Goal: Task Accomplishment & Management: Manage account settings

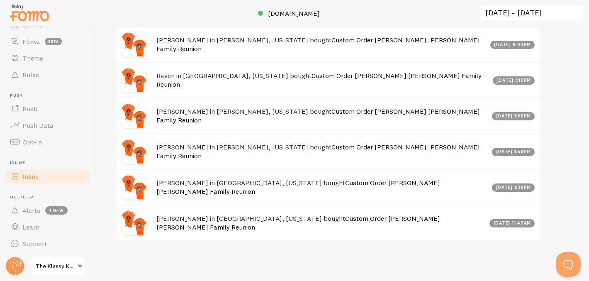
scroll to position [95, 0]
click at [48, 207] on span "1 new" at bounding box center [56, 209] width 22 height 8
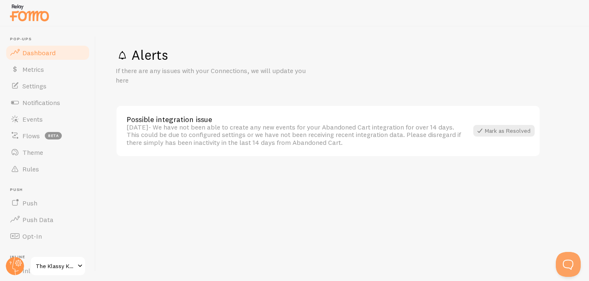
click at [34, 49] on span "Dashboard" at bounding box center [38, 53] width 33 height 8
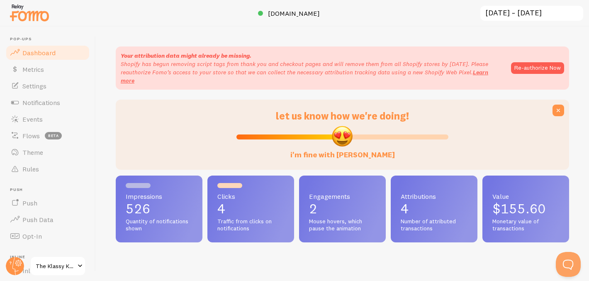
scroll to position [218, 447]
click at [52, 100] on span "Notifications" at bounding box center [41, 102] width 38 height 8
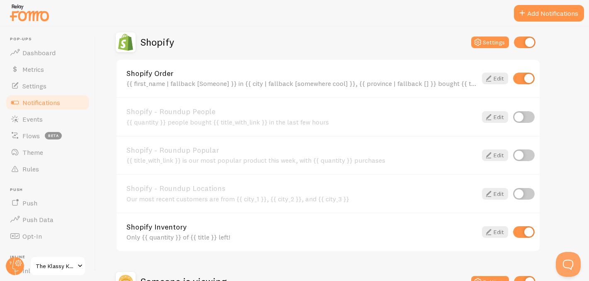
scroll to position [224, 0]
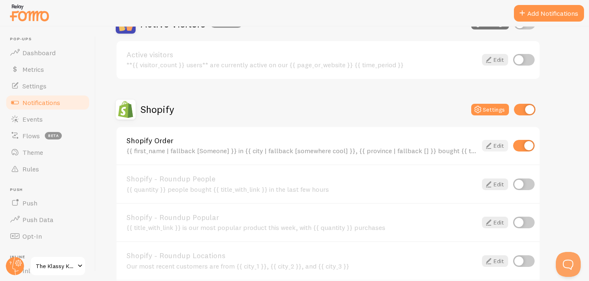
click at [494, 146] on link "Edit" at bounding box center [495, 146] width 26 height 12
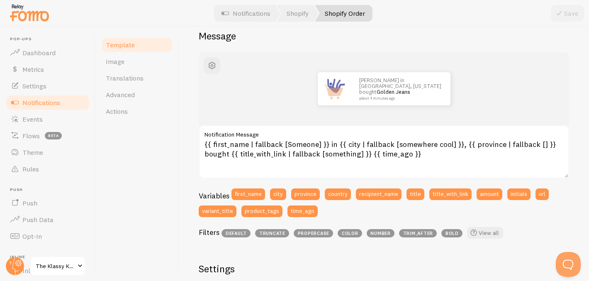
scroll to position [72, 0]
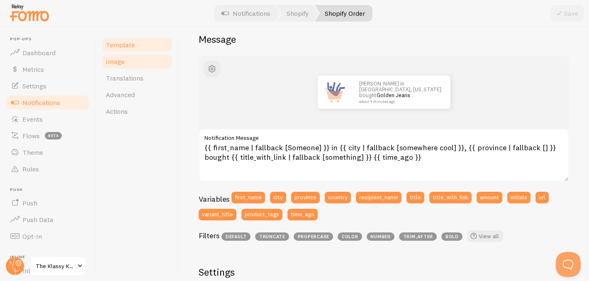
click at [128, 63] on link "Image" at bounding box center [137, 61] width 73 height 17
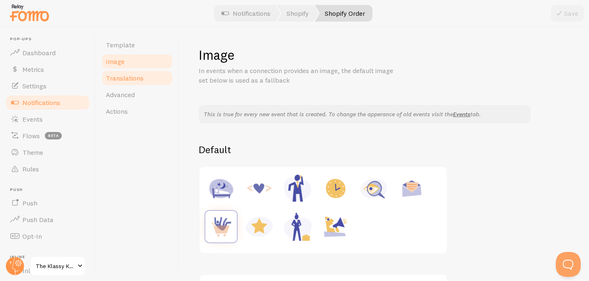
click at [129, 75] on span "Translations" at bounding box center [125, 78] width 38 height 8
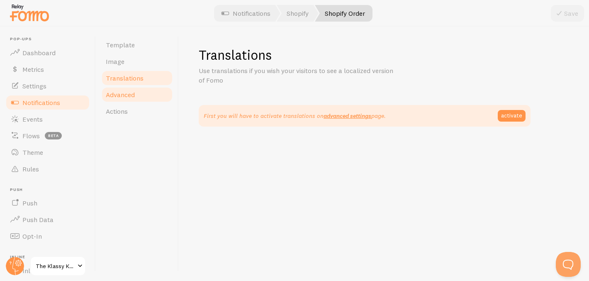
click at [122, 97] on span "Advanced" at bounding box center [120, 94] width 29 height 8
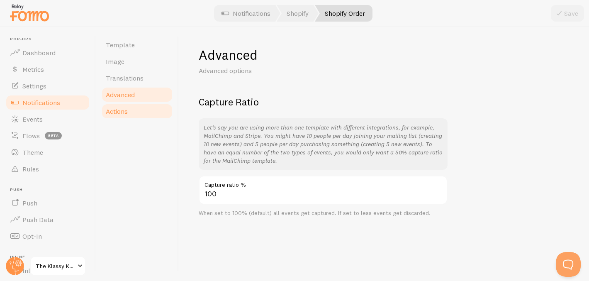
click at [120, 114] on span "Actions" at bounding box center [117, 111] width 22 height 8
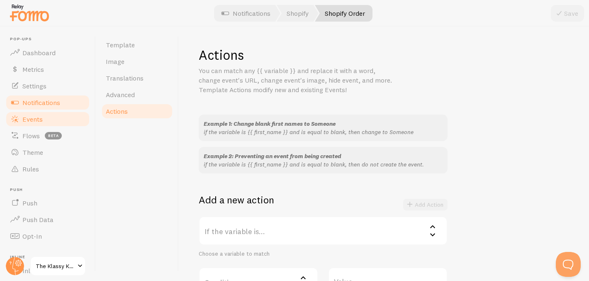
click at [36, 118] on span "Events" at bounding box center [32, 119] width 20 height 8
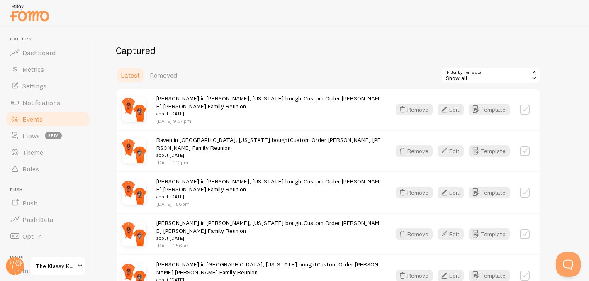
scroll to position [19, 0]
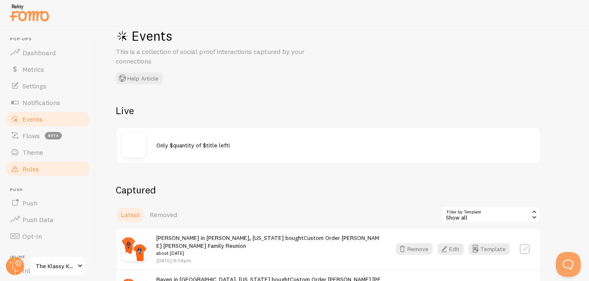
click at [22, 173] on link "Rules" at bounding box center [47, 169] width 85 height 17
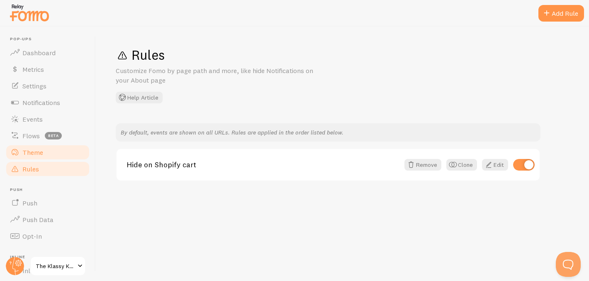
click at [35, 151] on span "Theme" at bounding box center [32, 152] width 21 height 8
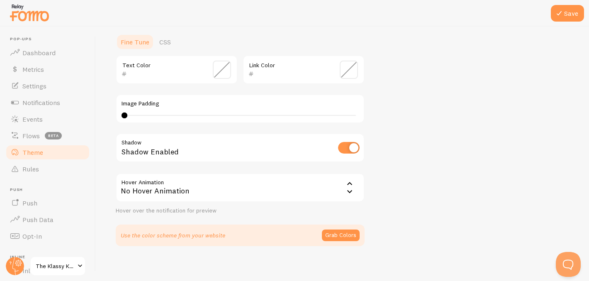
scroll to position [199, 0]
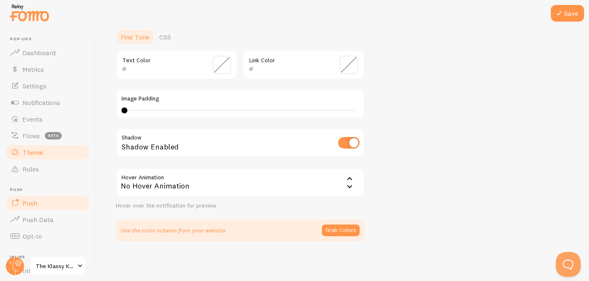
click at [31, 206] on span "Push" at bounding box center [29, 203] width 15 height 8
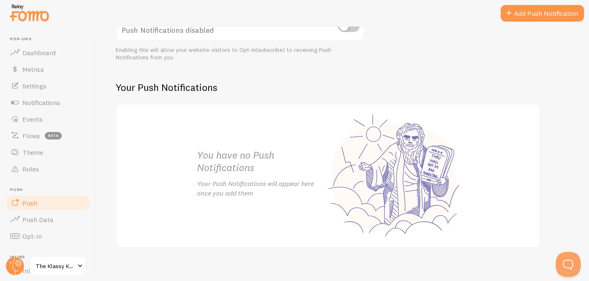
scroll to position [127, 0]
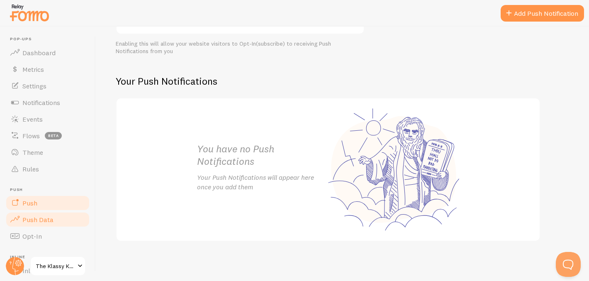
click at [44, 220] on span "Push Data" at bounding box center [37, 219] width 31 height 8
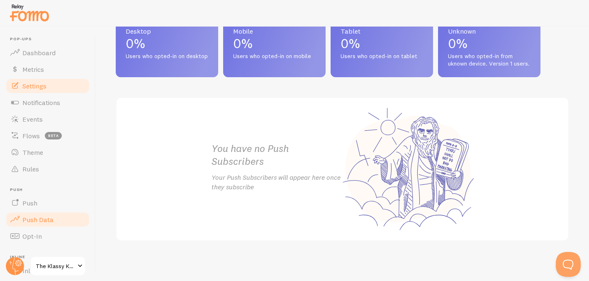
click at [37, 88] on span "Settings" at bounding box center [34, 86] width 24 height 8
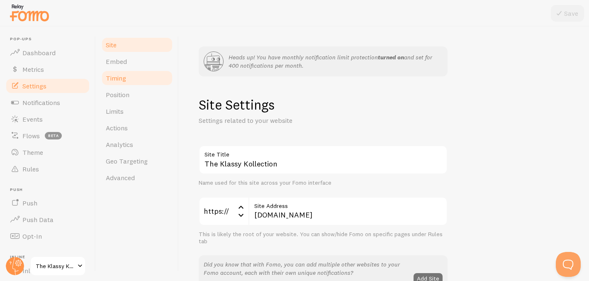
click at [117, 76] on span "Timing" at bounding box center [116, 78] width 20 height 8
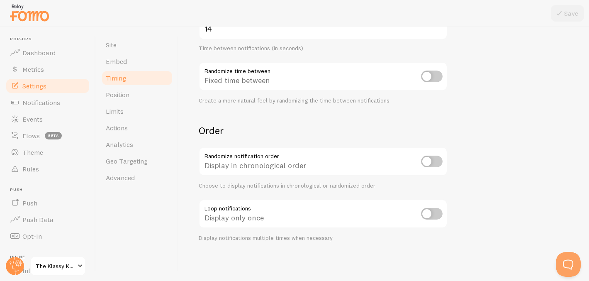
scroll to position [260, 0]
click at [120, 111] on span "Limits" at bounding box center [115, 111] width 18 height 8
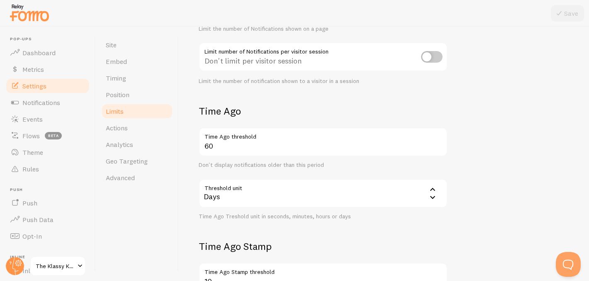
scroll to position [178, 0]
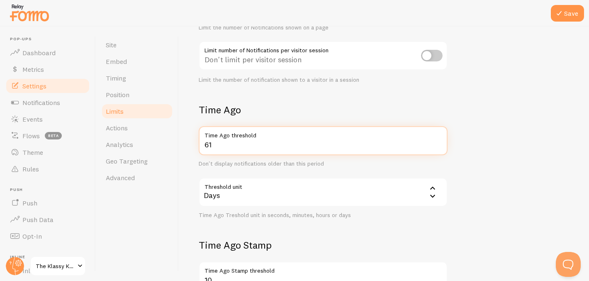
click at [438, 143] on input "61" at bounding box center [323, 140] width 249 height 29
type input "6"
type input "90"
click at [542, 132] on form "Notification Count 3 Max Notifications shown per page Limit the number of Notif…" at bounding box center [384, 160] width 370 height 387
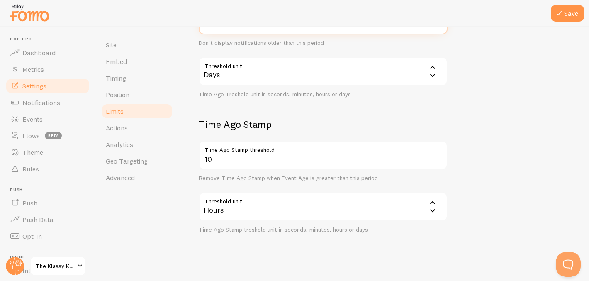
scroll to position [307, 0]
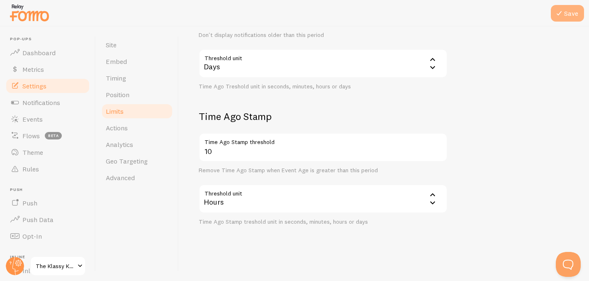
click at [569, 12] on button "Save" at bounding box center [567, 13] width 33 height 17
click at [130, 126] on link "Actions" at bounding box center [137, 127] width 73 height 17
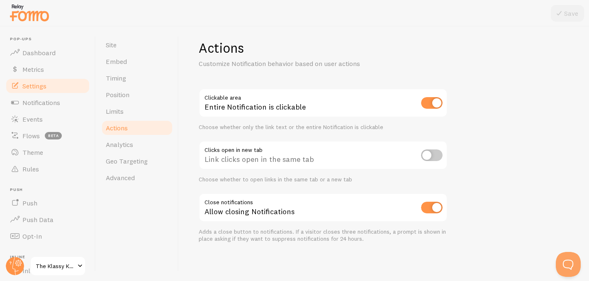
scroll to position [58, 0]
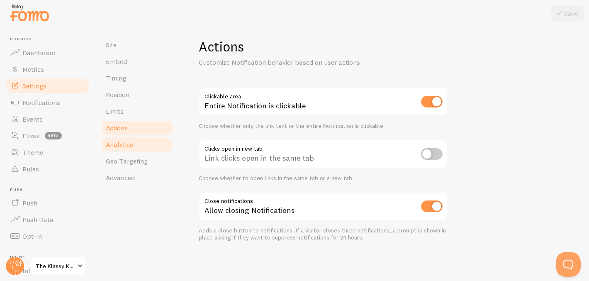
click at [134, 142] on link "Analytics" at bounding box center [137, 144] width 73 height 17
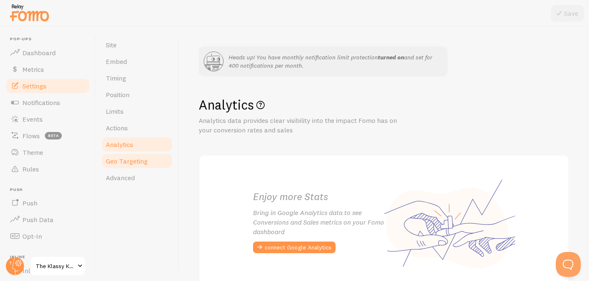
click at [124, 158] on span "Geo Targeting" at bounding box center [127, 161] width 42 height 8
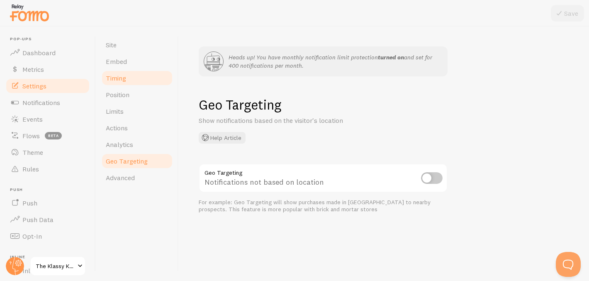
click at [123, 76] on span "Timing" at bounding box center [116, 78] width 20 height 8
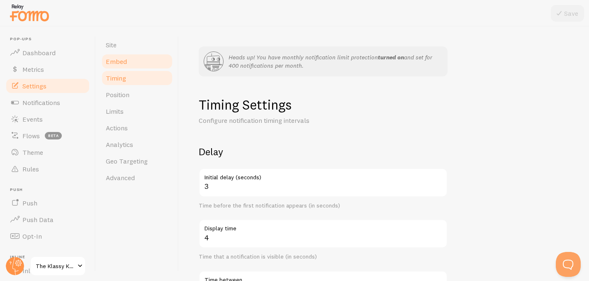
click at [122, 62] on span "Embed" at bounding box center [116, 61] width 21 height 8
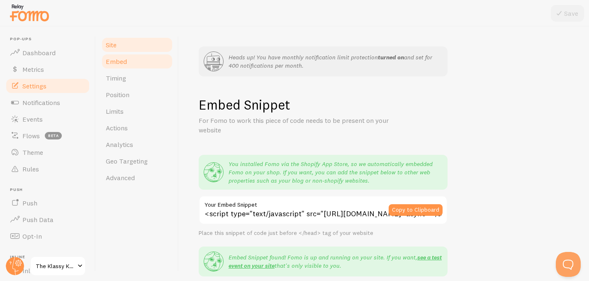
click at [112, 43] on span "Site" at bounding box center [111, 45] width 11 height 8
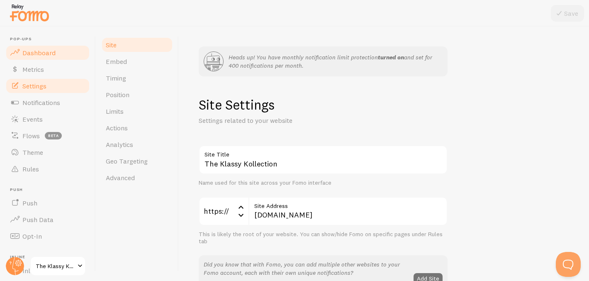
click at [34, 55] on span "Dashboard" at bounding box center [38, 53] width 33 height 8
